Goal: Task Accomplishment & Management: Use online tool/utility

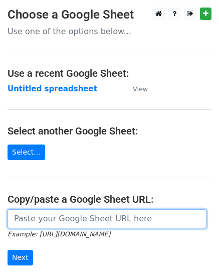
click at [36, 222] on input "url" at bounding box center [107, 218] width 199 height 19
paste input "https://docs.google.com/spreadsheets/d/1Hq0aiBuMlY_2WXI9KAtk0xxBBicx57CTI14DDFA…"
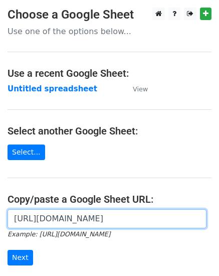
scroll to position [124, 0]
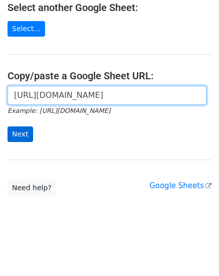
type input "https://docs.google.com/spreadsheets/d/1Hq0aiBuMlY_2WXI9KAtk0xxBBicx57CTI14DDFA…"
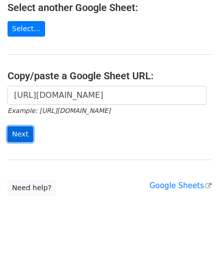
scroll to position [0, 0]
click at [19, 129] on input "Next" at bounding box center [21, 135] width 26 height 16
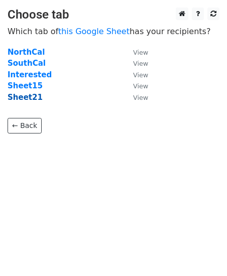
click at [30, 98] on strong "Sheet21" at bounding box center [25, 97] width 35 height 9
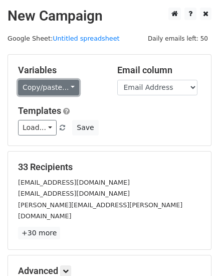
click at [50, 91] on link "Copy/paste..." at bounding box center [48, 88] width 61 height 16
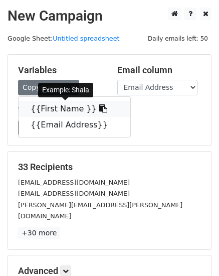
click at [47, 105] on link "{{First Name }}" at bounding box center [75, 109] width 112 height 16
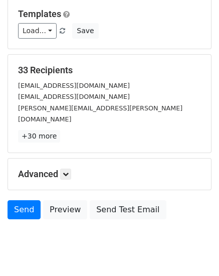
scroll to position [114, 0]
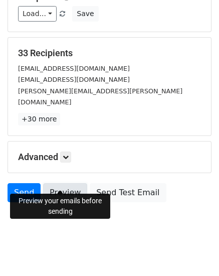
click at [69, 183] on link "Preview" at bounding box center [65, 192] width 44 height 19
click at [63, 183] on link "Preview" at bounding box center [65, 192] width 44 height 19
click at [70, 183] on link "Preview" at bounding box center [65, 192] width 44 height 19
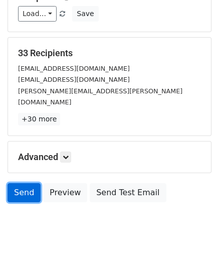
click at [26, 183] on link "Send" at bounding box center [24, 192] width 33 height 19
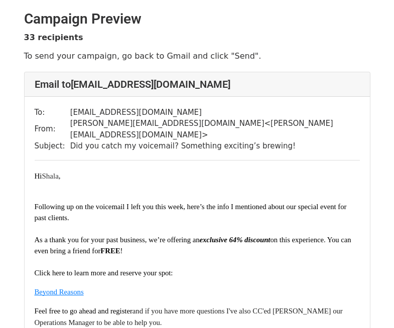
scroll to position [251, 0]
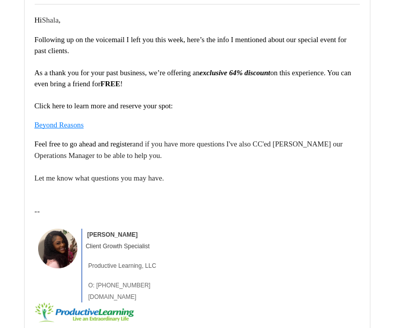
scroll to position [187, 0]
